Goal: Check status: Check status

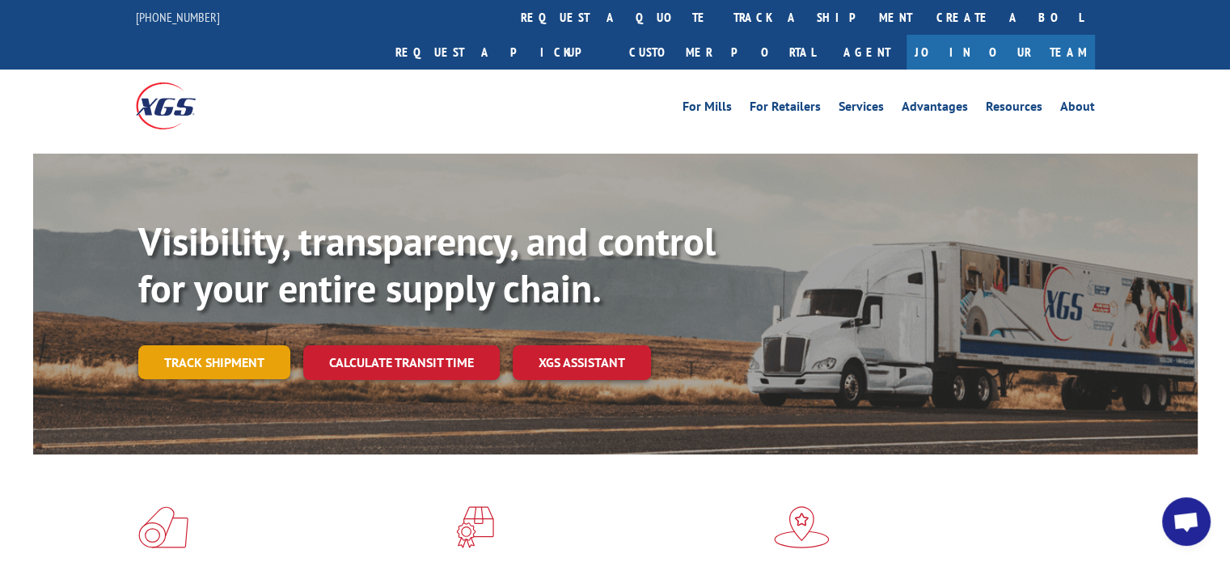
click at [217, 345] on link "Track shipment" at bounding box center [214, 362] width 152 height 34
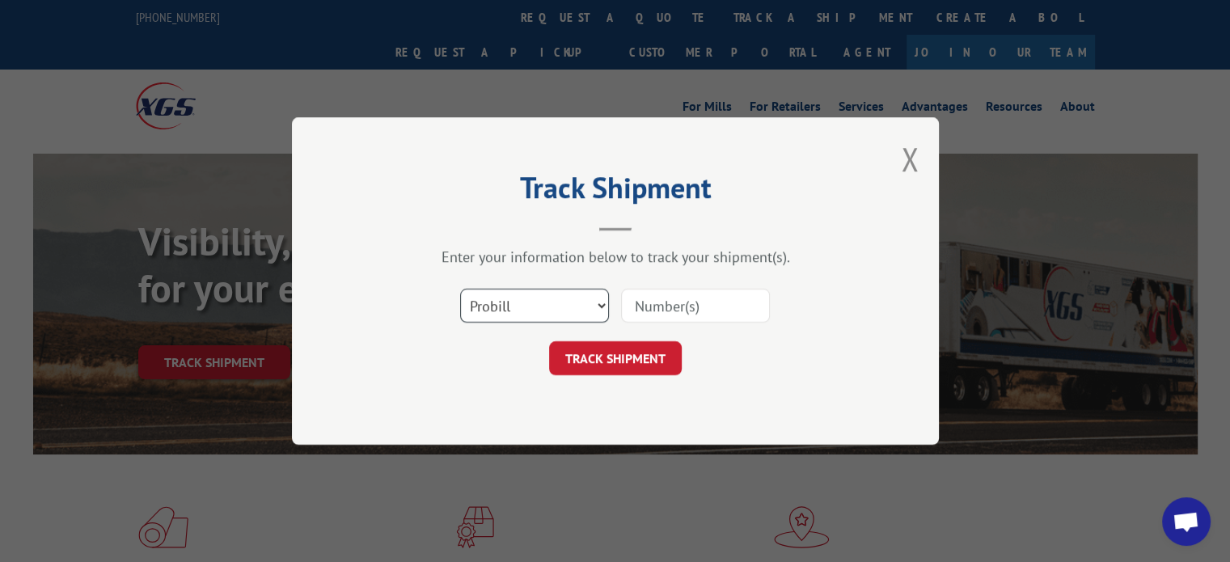
click at [572, 311] on select "Select category... Probill BOL PO" at bounding box center [534, 306] width 149 height 34
select select "bol"
click at [460, 289] on select "Select category... Probill BOL PO" at bounding box center [534, 306] width 149 height 34
click at [687, 296] on input at bounding box center [695, 306] width 149 height 34
drag, startPoint x: 687, startPoint y: 296, endPoint x: 708, endPoint y: 316, distance: 29.2
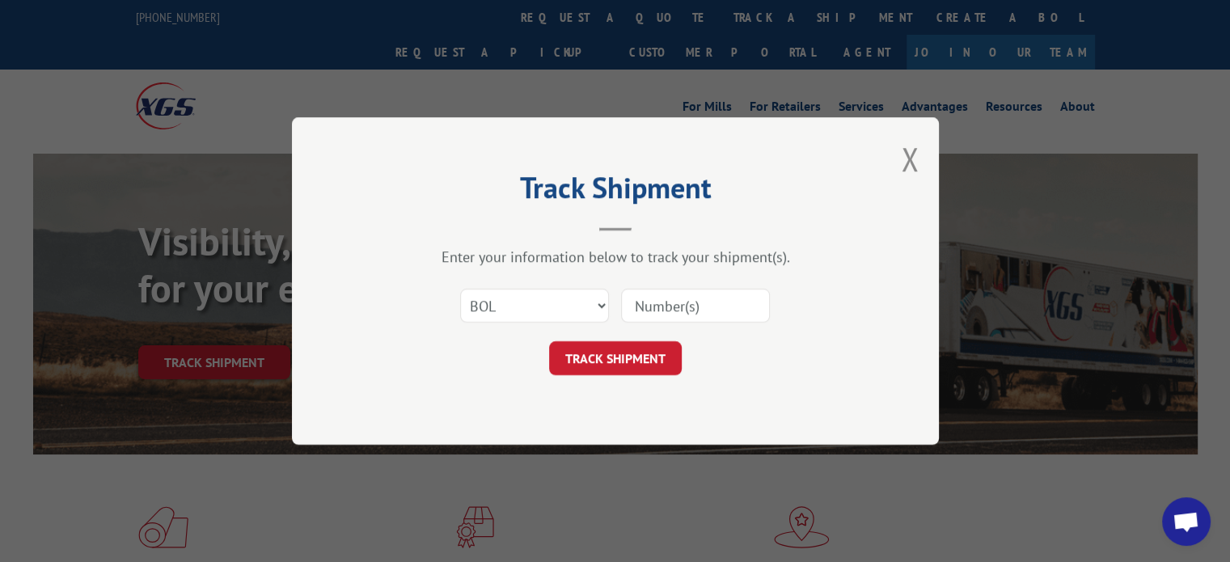
paste input "6046400"
type input "6046400"
click at [631, 352] on button "TRACK SHIPMENT" at bounding box center [615, 358] width 133 height 34
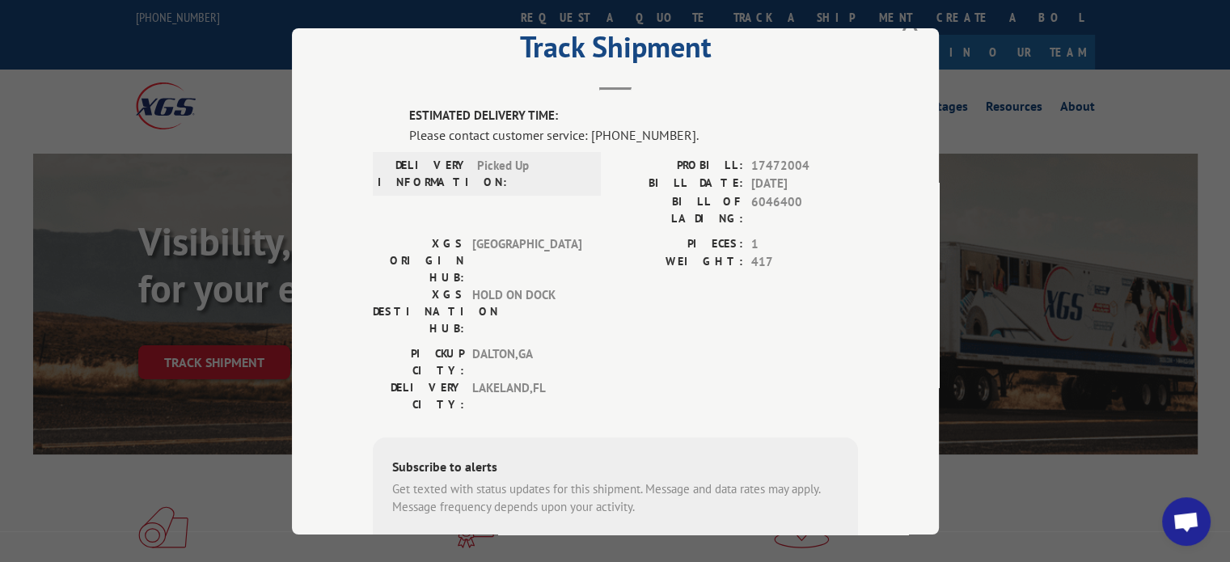
scroll to position [49, 0]
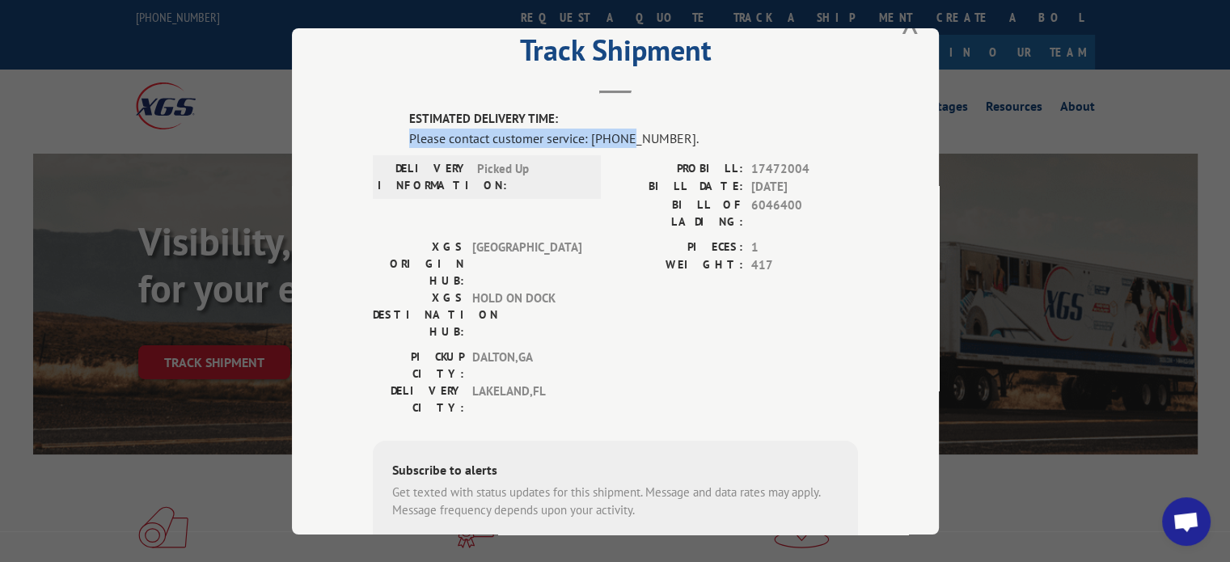
drag, startPoint x: 674, startPoint y: 125, endPoint x: 631, endPoint y: 129, distance: 43.9
click at [631, 129] on div "ESTIMATED DELIVERY TIME: Please contact customer service: [PHONE_NUMBER]." at bounding box center [633, 129] width 449 height 38
click at [631, 129] on div "Please contact customer service: [PHONE_NUMBER]." at bounding box center [633, 137] width 449 height 19
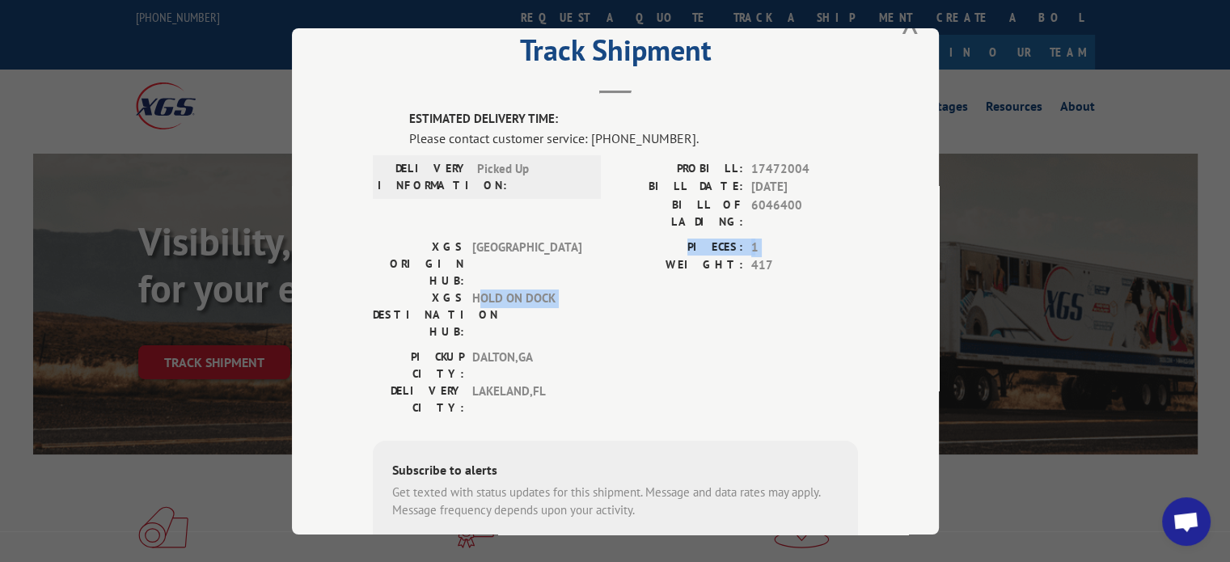
drag, startPoint x: 472, startPoint y: 252, endPoint x: 607, endPoint y: 245, distance: 135.2
click at [607, 245] on div "XGS ORIGIN HUB: TUNNEL HILL XGS DESTINATION HUB: HOLD ON DOCK PIECES: 1 WEIGHT:…" at bounding box center [615, 293] width 485 height 110
click at [607, 246] on div "XGS ORIGIN HUB: TUNNEL HILL XGS DESTINATION HUB: HOLD ON DOCK PIECES: 1 WEIGHT:…" at bounding box center [615, 293] width 485 height 110
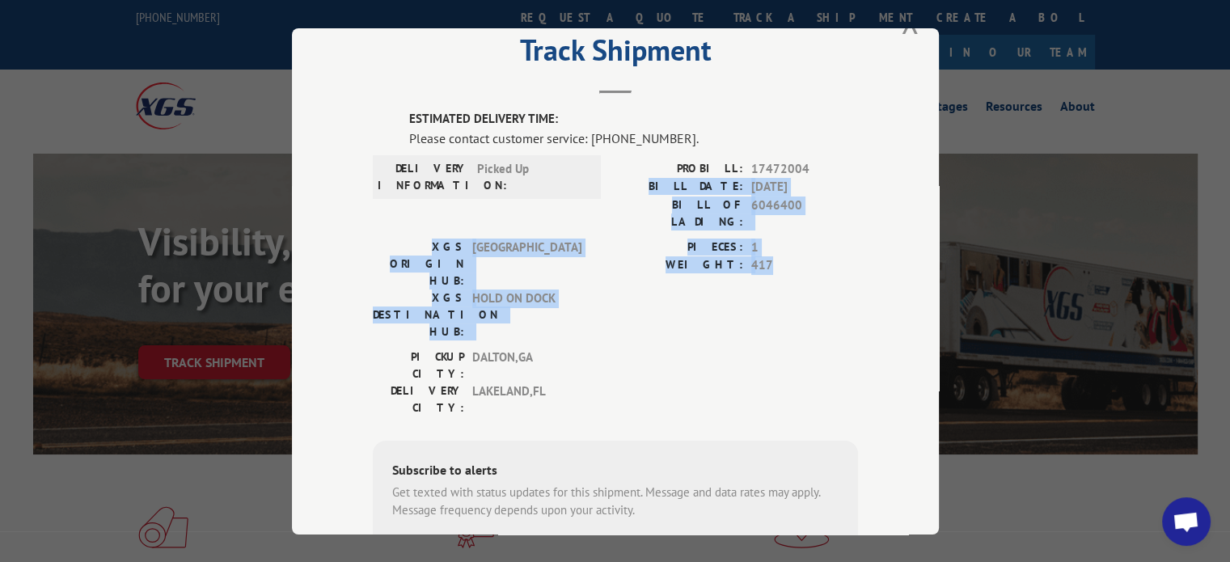
drag, startPoint x: 793, startPoint y: 241, endPoint x: 660, endPoint y: 184, distance: 144.2
click at [660, 184] on div "ESTIMATED DELIVERY TIME: Please contact customer service: [PHONE_NUMBER]. DELIV…" at bounding box center [615, 385] width 485 height 550
click at [660, 184] on label "BILL DATE:" at bounding box center [679, 187] width 128 height 19
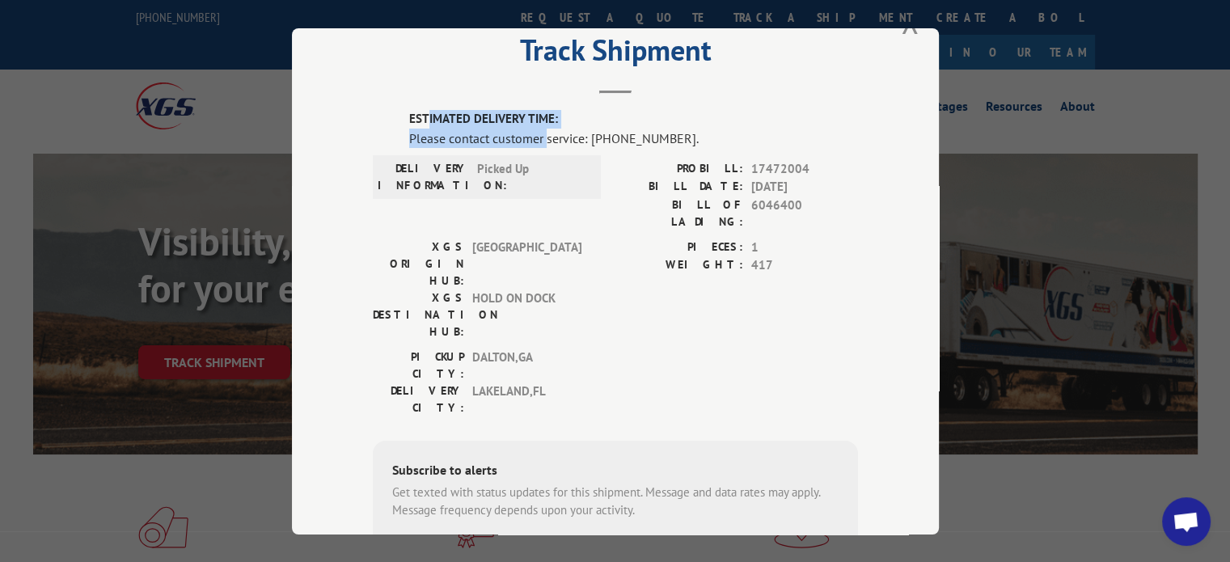
drag, startPoint x: 419, startPoint y: 114, endPoint x: 578, endPoint y: 163, distance: 166.5
click at [578, 163] on div "ESTIMATED DELIVERY TIME: Please contact customer service: [PHONE_NUMBER]. DELIV…" at bounding box center [615, 385] width 485 height 550
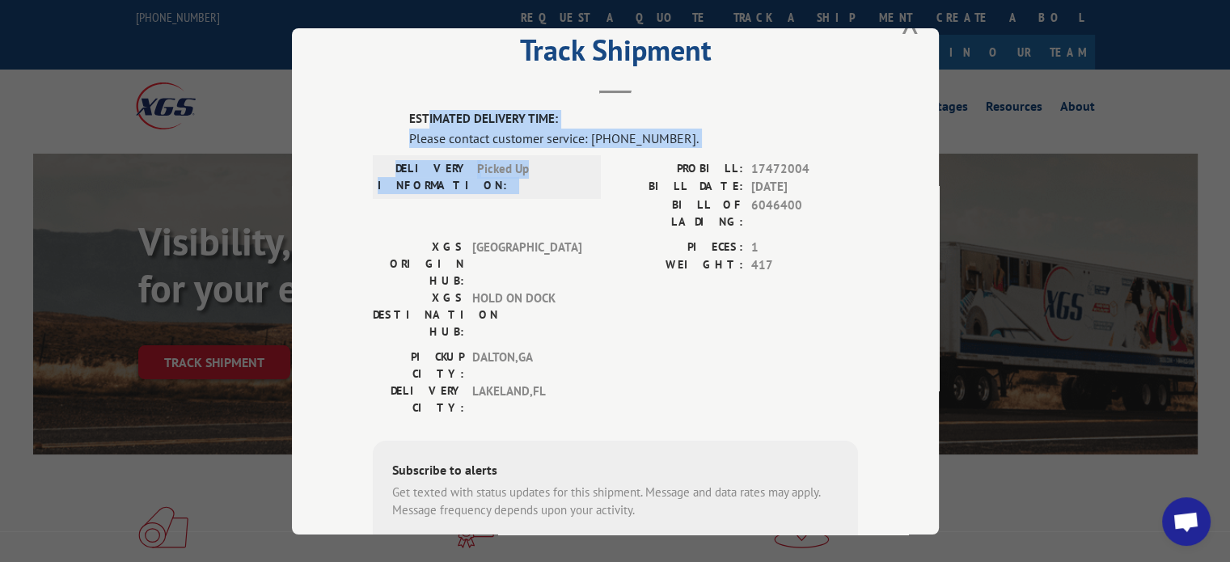
click at [578, 163] on span "Picked Up" at bounding box center [531, 176] width 109 height 34
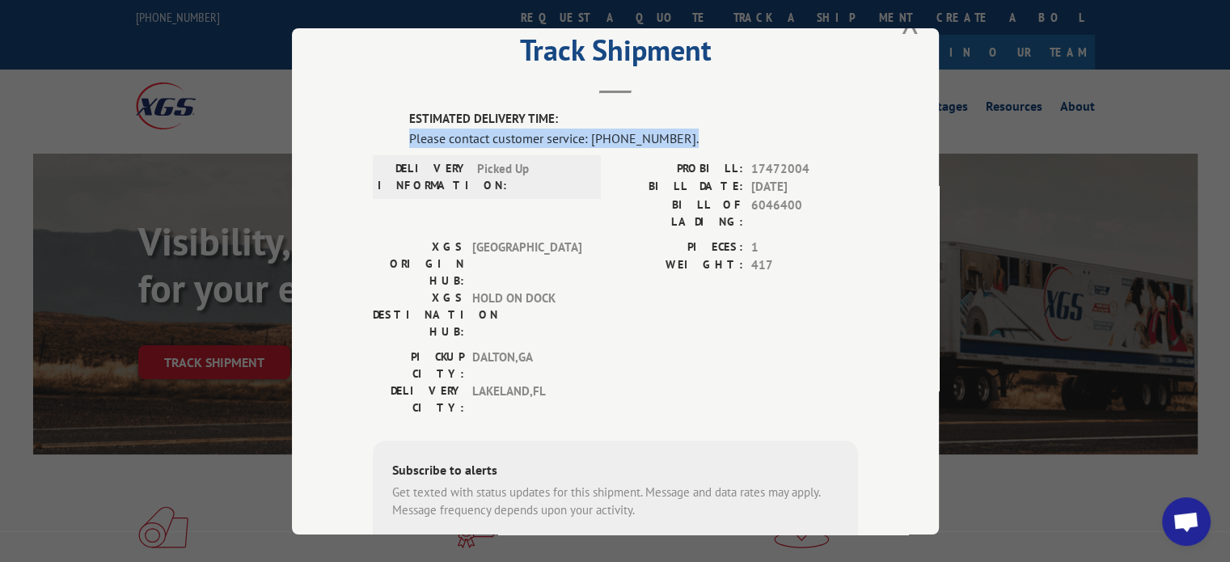
drag, startPoint x: 671, startPoint y: 133, endPoint x: 589, endPoint y: 115, distance: 84.4
click at [589, 115] on div "ESTIMATED DELIVERY TIME: Please contact customer service: [PHONE_NUMBER]." at bounding box center [633, 129] width 449 height 38
click at [650, 199] on label "BILL OF LADING:" at bounding box center [679, 213] width 128 height 34
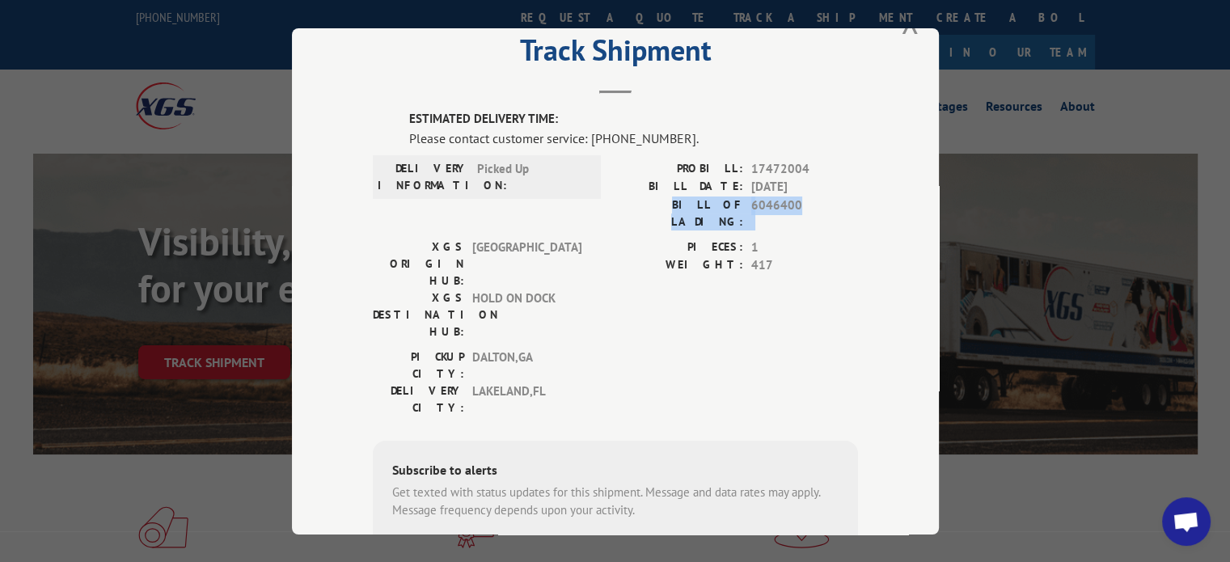
drag, startPoint x: 650, startPoint y: 199, endPoint x: 761, endPoint y: 205, distance: 110.9
click at [761, 205] on div "BILL OF LADING: 6046400" at bounding box center [736, 213] width 243 height 34
click at [761, 203] on span "6046400" at bounding box center [804, 213] width 107 height 34
drag, startPoint x: 794, startPoint y: 200, endPoint x: 736, endPoint y: 203, distance: 58.3
click at [736, 203] on div "BILL OF LADING: 6046400" at bounding box center [736, 213] width 243 height 34
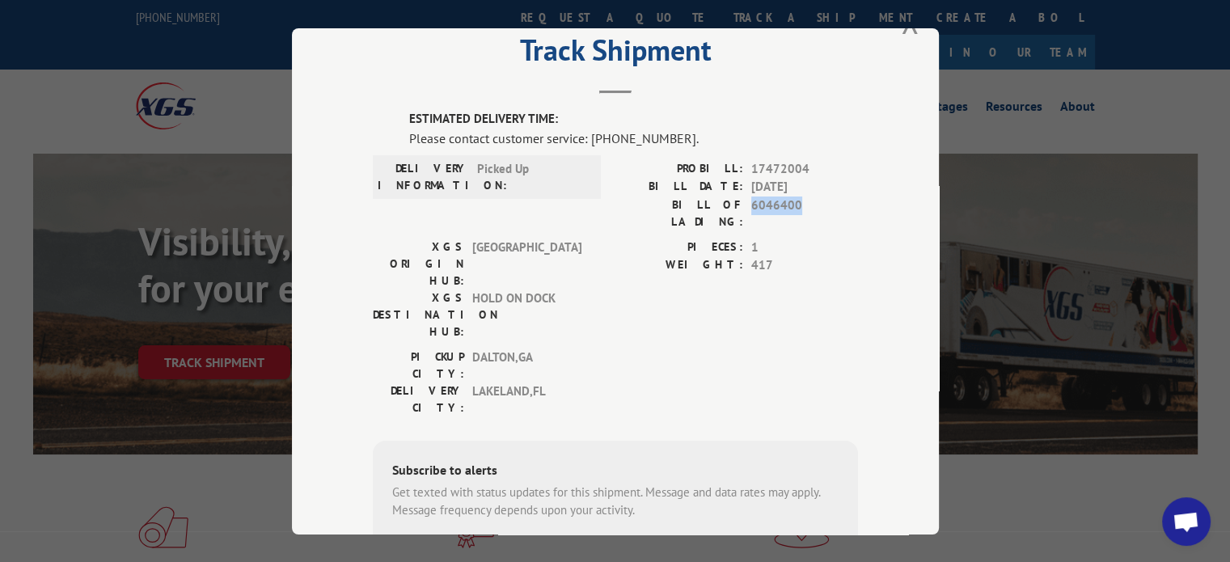
click at [793, 201] on span "6046400" at bounding box center [804, 213] width 107 height 34
drag, startPoint x: 793, startPoint y: 201, endPoint x: 784, endPoint y: 201, distance: 8.9
click at [784, 201] on span "6046400" at bounding box center [804, 213] width 107 height 34
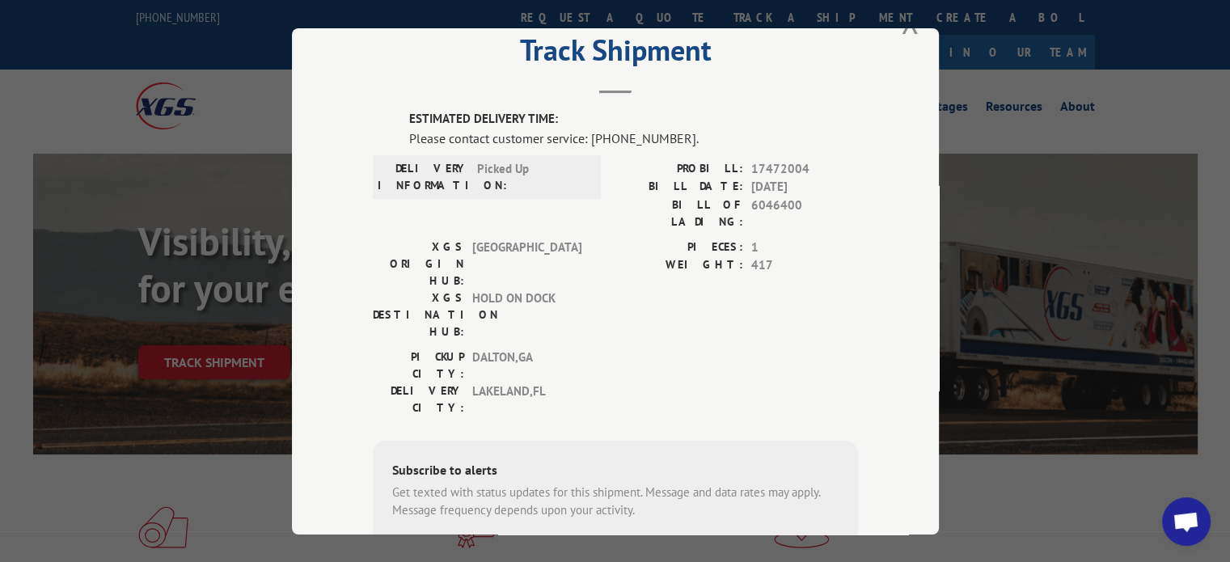
click at [714, 204] on label "BILL OF LADING:" at bounding box center [679, 213] width 128 height 34
drag, startPoint x: 743, startPoint y: 204, endPoint x: 789, endPoint y: 206, distance: 46.2
click at [789, 206] on div "BILL OF LADING: 6046400" at bounding box center [736, 213] width 243 height 34
click at [815, 209] on span "6046400" at bounding box center [804, 213] width 107 height 34
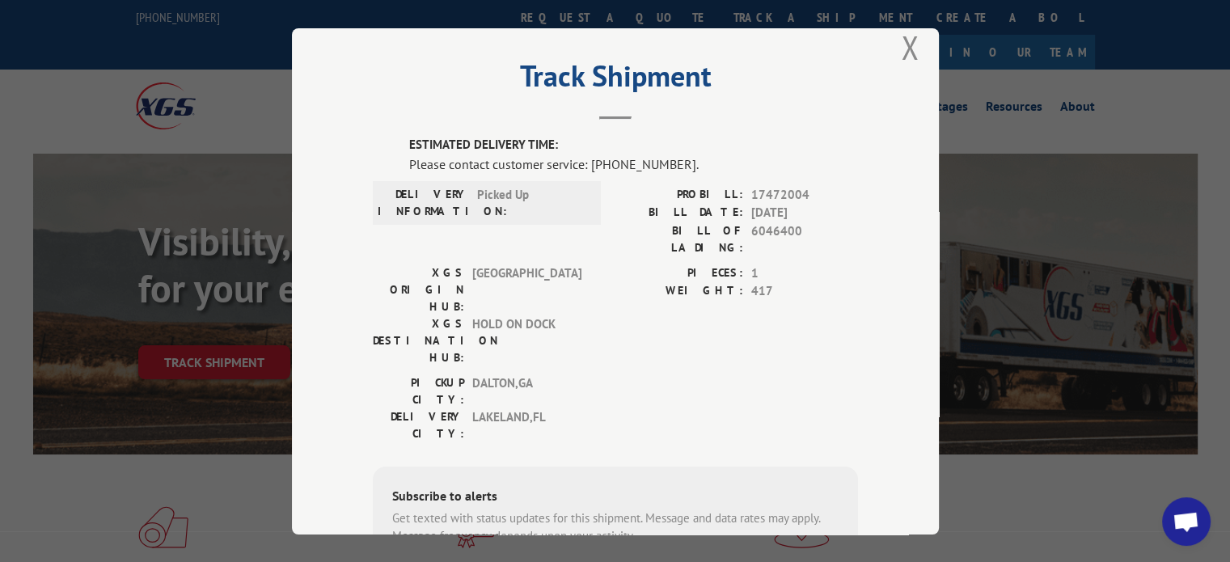
scroll to position [0, 0]
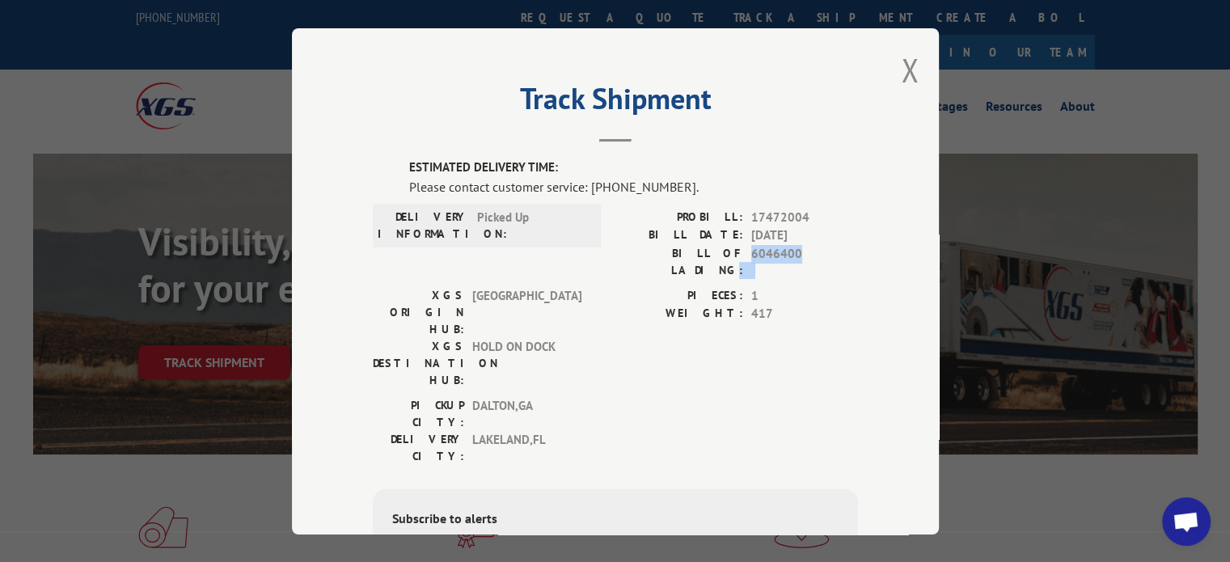
drag, startPoint x: 813, startPoint y: 255, endPoint x: 734, endPoint y: 252, distance: 79.3
click at [734, 252] on div "BILL OF LADING: 6046400" at bounding box center [736, 261] width 243 height 34
click at [734, 257] on label "BILL OF LADING:" at bounding box center [679, 261] width 128 height 34
drag, startPoint x: 419, startPoint y: 277, endPoint x: 586, endPoint y: 285, distance: 166.8
click at [586, 286] on div "XGS ORIGIN HUB: TUNNEL HILL XGS DESTINATION HUB: HOLD ON DOCK PIECES: 1 WEIGHT:…" at bounding box center [615, 341] width 485 height 110
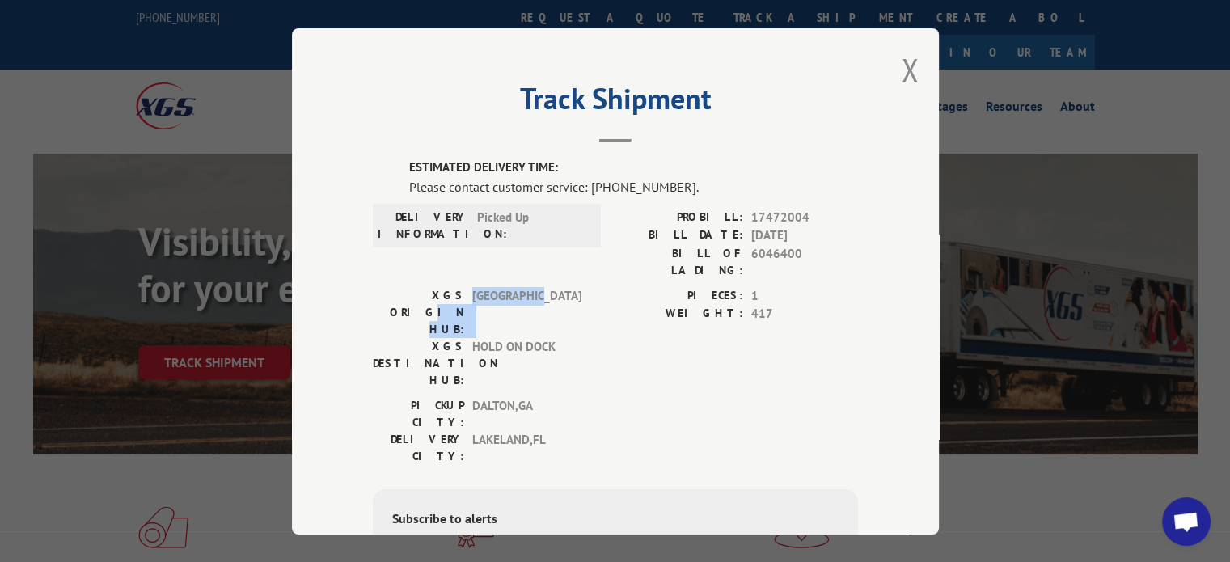
click at [586, 286] on div "XGS ORIGIN HUB: TUNNEL HILL XGS DESTINATION HUB: HOLD ON DOCK PIECES: 1 WEIGHT:…" at bounding box center [615, 341] width 485 height 110
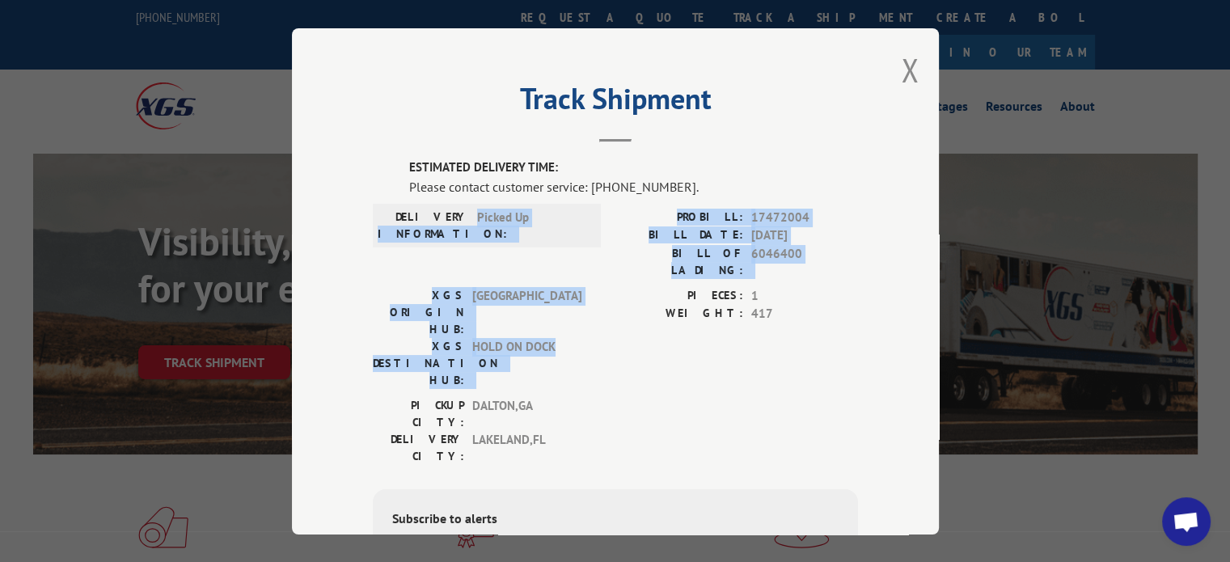
drag, startPoint x: 569, startPoint y: 298, endPoint x: 373, endPoint y: 256, distance: 201.0
click at [373, 256] on div "ESTIMATED DELIVERY TIME: Please contact customer service: [PHONE_NUMBER]. DELIV…" at bounding box center [615, 434] width 485 height 550
click at [378, 262] on div "DELIVERY INFORMATION: Picked Up" at bounding box center [487, 247] width 228 height 78
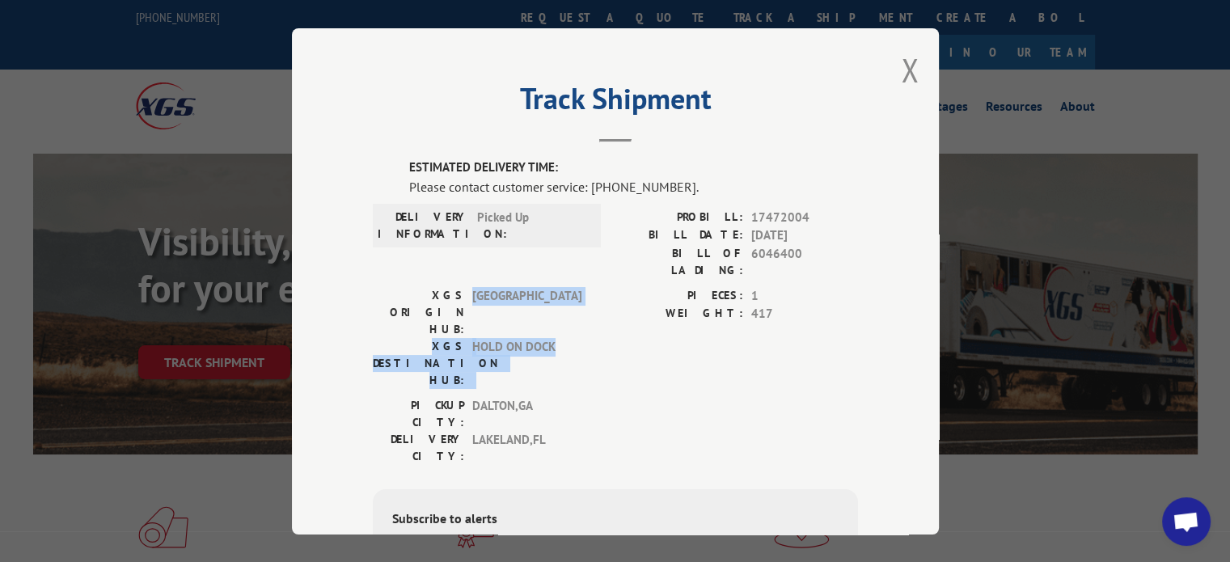
drag, startPoint x: 464, startPoint y: 271, endPoint x: 560, endPoint y: 307, distance: 102.1
click at [560, 307] on div "XGS ORIGIN HUB: TUNNEL HILL XGS DESTINATION HUB: HOLD ON DOCK" at bounding box center [482, 337] width 218 height 102
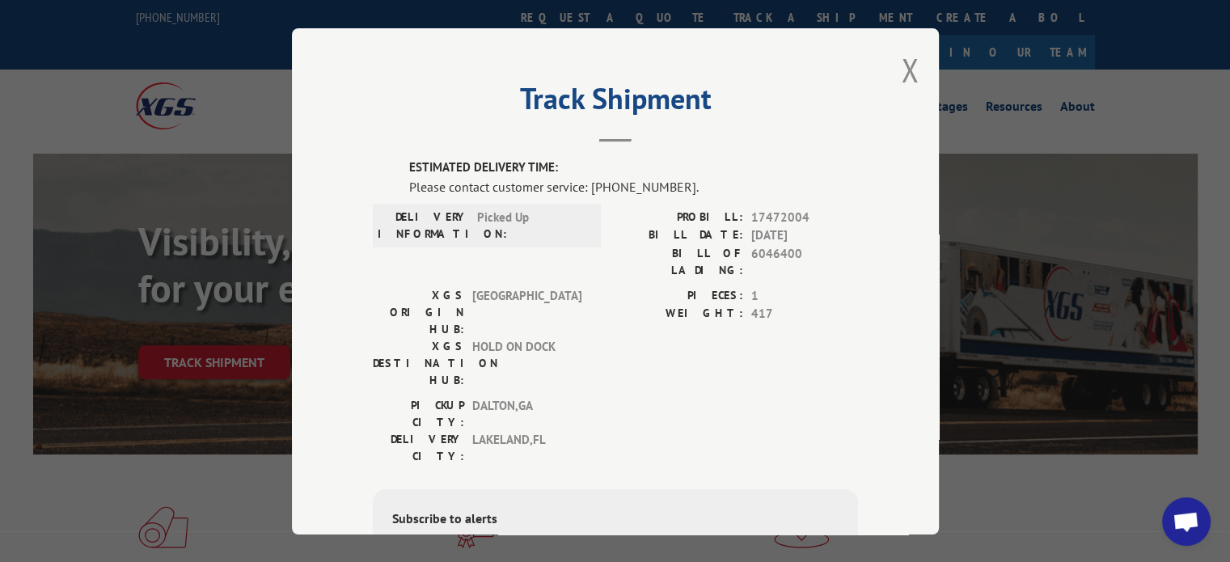
click at [560, 396] on span "[GEOGRAPHIC_DATA] , [GEOGRAPHIC_DATA]" at bounding box center [526, 413] width 109 height 34
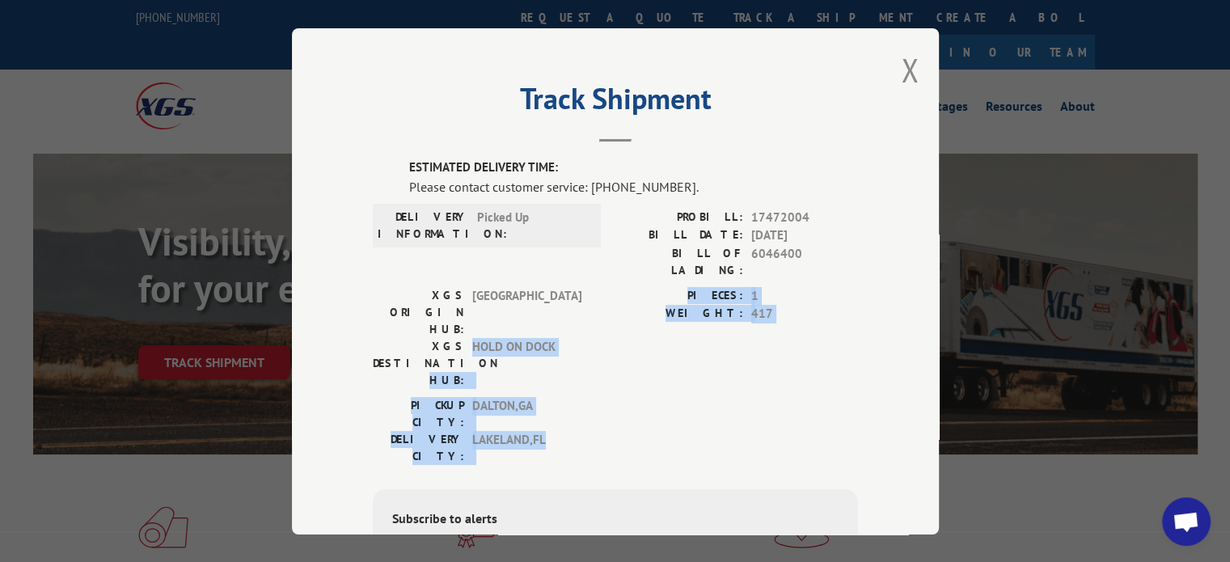
drag, startPoint x: 546, startPoint y: 355, endPoint x: 399, endPoint y: 306, distance: 155.2
click at [399, 306] on div "ESTIMATED DELIVERY TIME: Please contact customer service: [PHONE_NUMBER]. DELIV…" at bounding box center [615, 434] width 485 height 550
click at [399, 337] on label "XGS DESTINATION HUB:" at bounding box center [418, 362] width 91 height 51
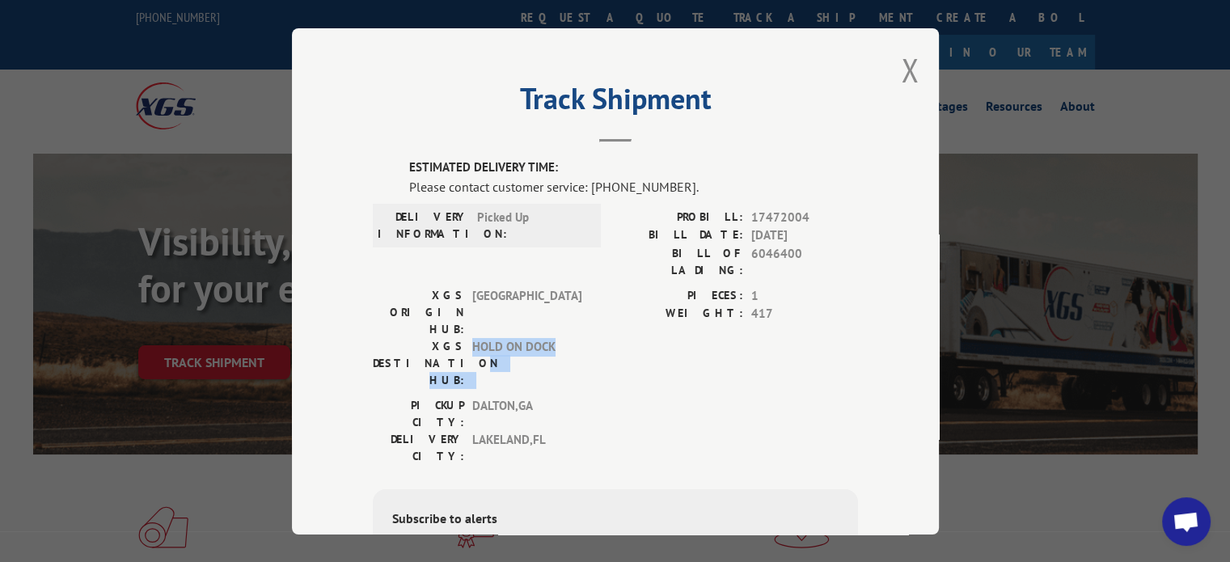
drag, startPoint x: 550, startPoint y: 292, endPoint x: 453, endPoint y: 289, distance: 97.1
click at [453, 337] on div "XGS DESTINATION HUB: HOLD ON DOCK" at bounding box center [482, 362] width 218 height 51
click at [453, 337] on label "XGS DESTINATION HUB:" at bounding box center [418, 362] width 91 height 51
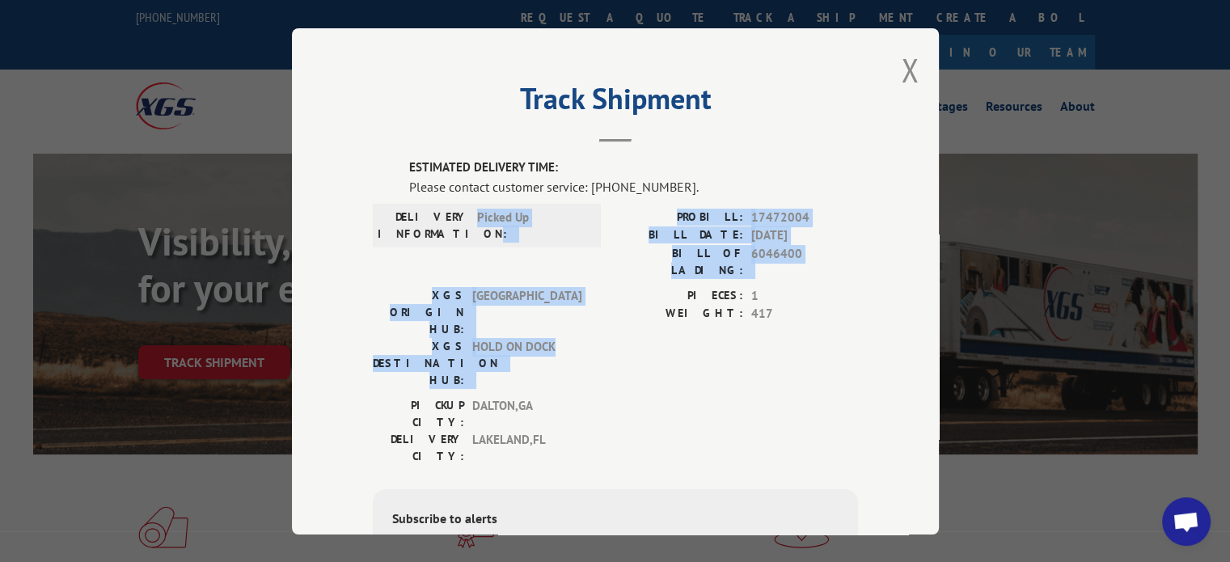
drag, startPoint x: 552, startPoint y: 294, endPoint x: 459, endPoint y: 269, distance: 96.3
click at [459, 269] on div "ESTIMATED DELIVERY TIME: Please contact customer service: [PHONE_NUMBER]. DELIV…" at bounding box center [615, 434] width 485 height 550
click at [459, 269] on div "DELIVERY INFORMATION: Picked Up" at bounding box center [487, 247] width 228 height 78
drag, startPoint x: 459, startPoint y: 269, endPoint x: 556, endPoint y: 287, distance: 98.0
click at [556, 287] on div "ESTIMATED DELIVERY TIME: Please contact customer service: [PHONE_NUMBER]. DELIV…" at bounding box center [615, 434] width 485 height 550
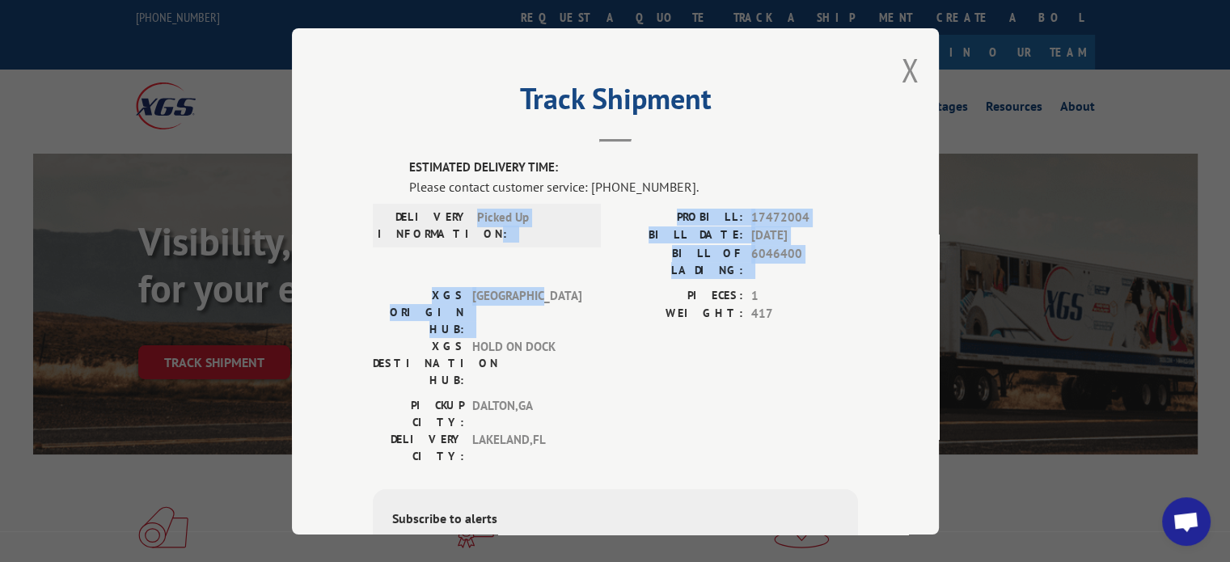
click at [556, 287] on span "[GEOGRAPHIC_DATA]" at bounding box center [526, 311] width 109 height 51
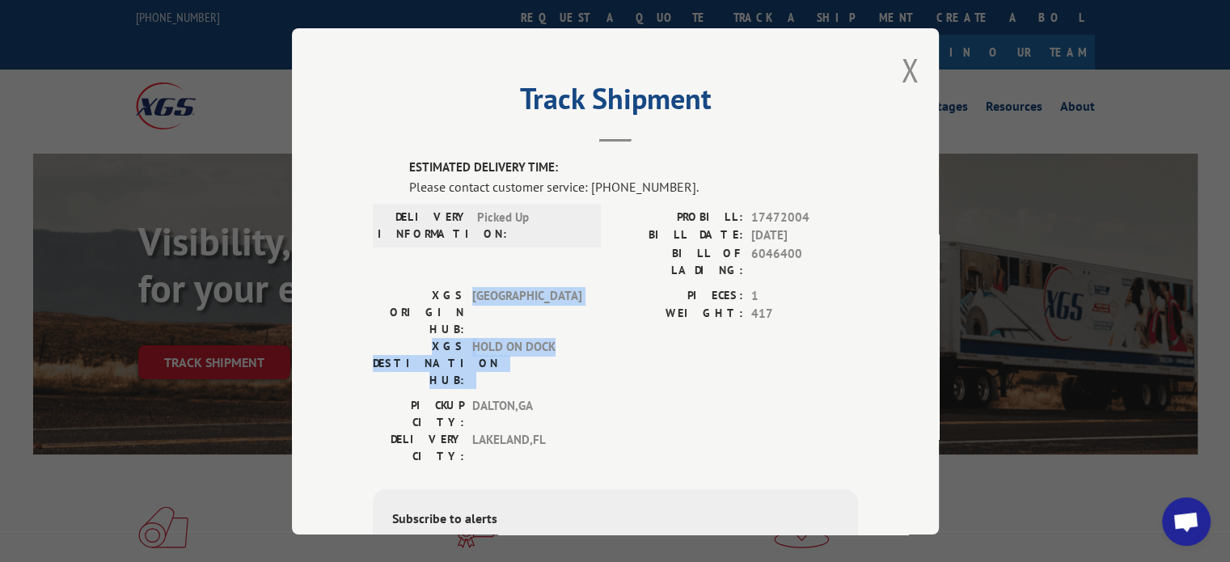
drag, startPoint x: 549, startPoint y: 299, endPoint x: 459, endPoint y: 273, distance: 93.7
click at [459, 286] on div "XGS ORIGIN HUB: TUNNEL HILL XGS DESTINATION HUB: HOLD ON DOCK" at bounding box center [482, 337] width 218 height 102
click at [459, 286] on div "XGS ORIGIN HUB: [GEOGRAPHIC_DATA]" at bounding box center [482, 311] width 218 height 51
drag, startPoint x: 377, startPoint y: 273, endPoint x: 565, endPoint y: 298, distance: 189.3
click at [565, 298] on div "XGS ORIGIN HUB: TUNNEL HILL XGS DESTINATION HUB: HOLD ON DOCK" at bounding box center [482, 337] width 218 height 102
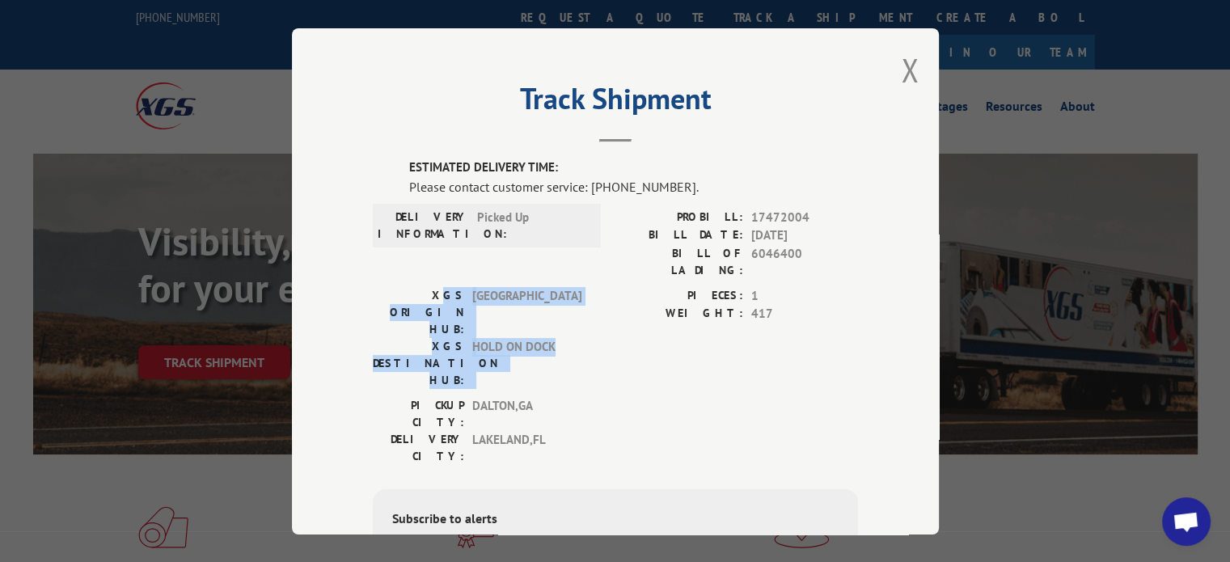
click at [565, 337] on span "HOLD ON DOCK" at bounding box center [526, 362] width 109 height 51
drag, startPoint x: 494, startPoint y: 313, endPoint x: 370, endPoint y: 274, distance: 129.7
click at [373, 286] on div "XGS ORIGIN HUB: TUNNEL HILL XGS DESTINATION HUB: HOLD ON DOCK" at bounding box center [482, 337] width 218 height 102
click at [373, 286] on label "XGS ORIGIN HUB:" at bounding box center [418, 311] width 91 height 51
drag, startPoint x: 560, startPoint y: 300, endPoint x: 366, endPoint y: 271, distance: 196.3
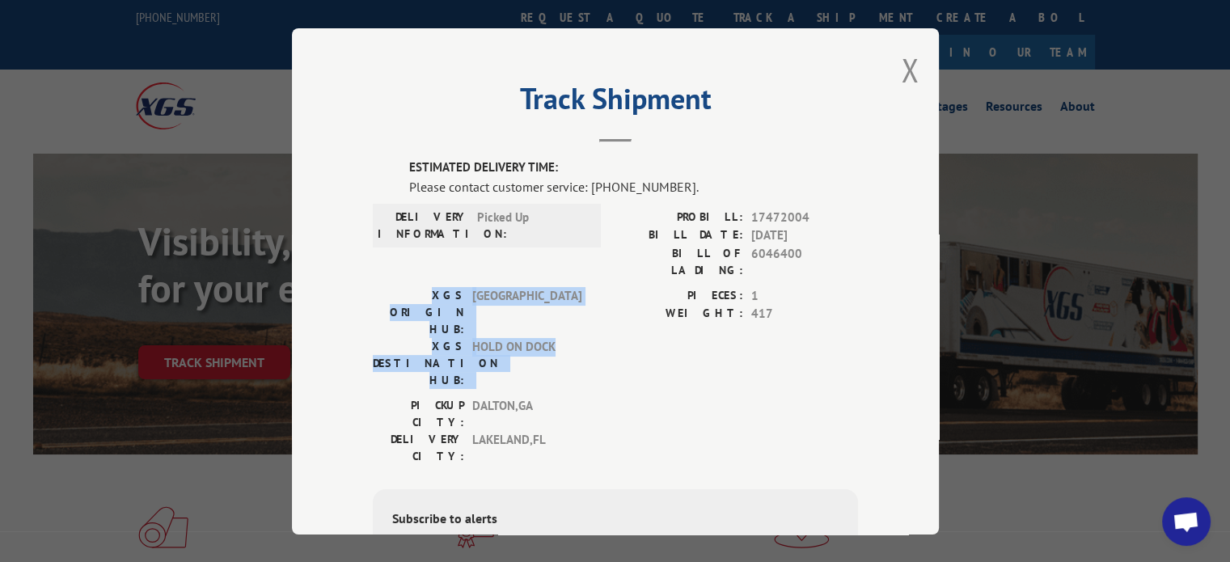
click at [373, 286] on div "XGS ORIGIN HUB: TUNNEL HILL XGS DESTINATION HUB: HOLD ON DOCK" at bounding box center [482, 337] width 218 height 102
click at [373, 286] on label "XGS ORIGIN HUB:" at bounding box center [418, 311] width 91 height 51
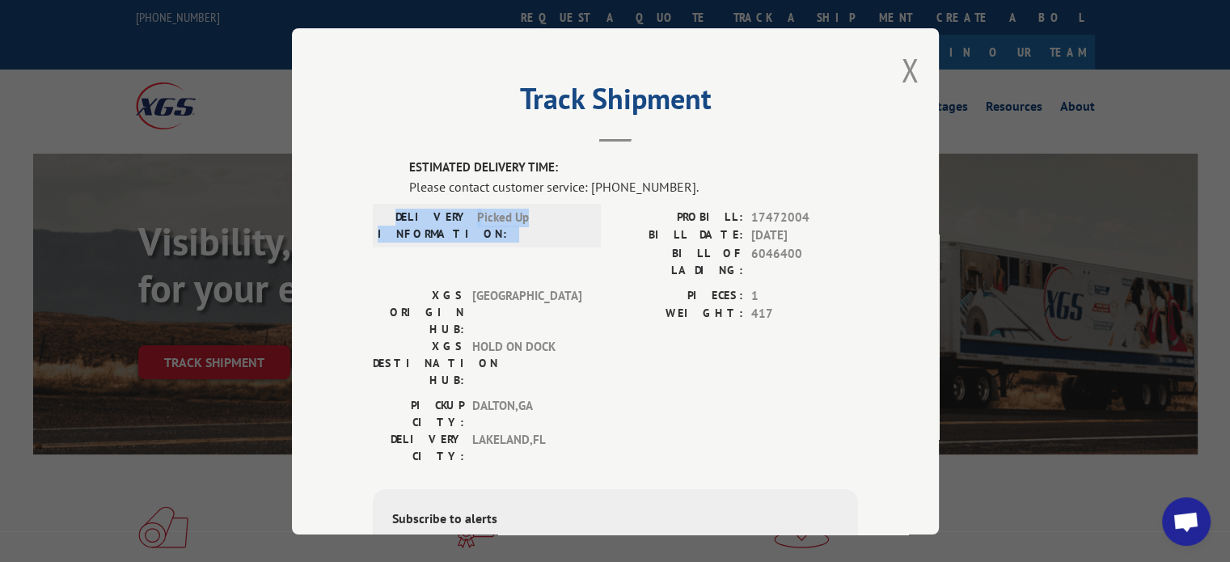
drag, startPoint x: 543, startPoint y: 220, endPoint x: 408, endPoint y: 210, distance: 135.4
click at [408, 210] on div "DELIVERY INFORMATION: Picked Up" at bounding box center [487, 225] width 218 height 34
click at [417, 218] on label "DELIVERY INFORMATION:" at bounding box center [423, 225] width 91 height 34
click at [901, 68] on button "Close modal" at bounding box center [910, 70] width 18 height 43
